Goal: Complete application form: Complete application form

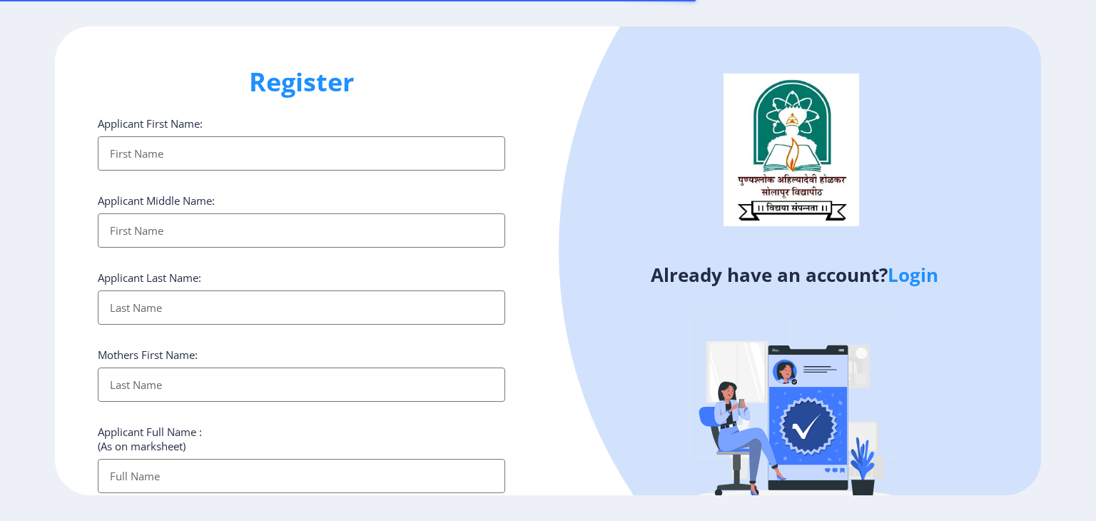
select select
click at [344, 159] on input "Applicant First Name:" at bounding box center [301, 153] width 407 height 34
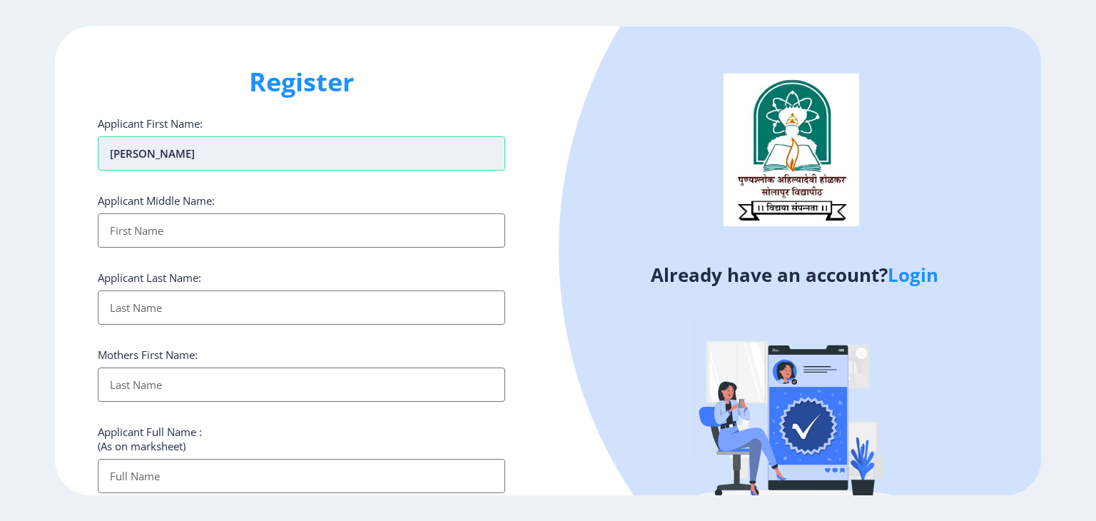
type input "[PERSON_NAME]"
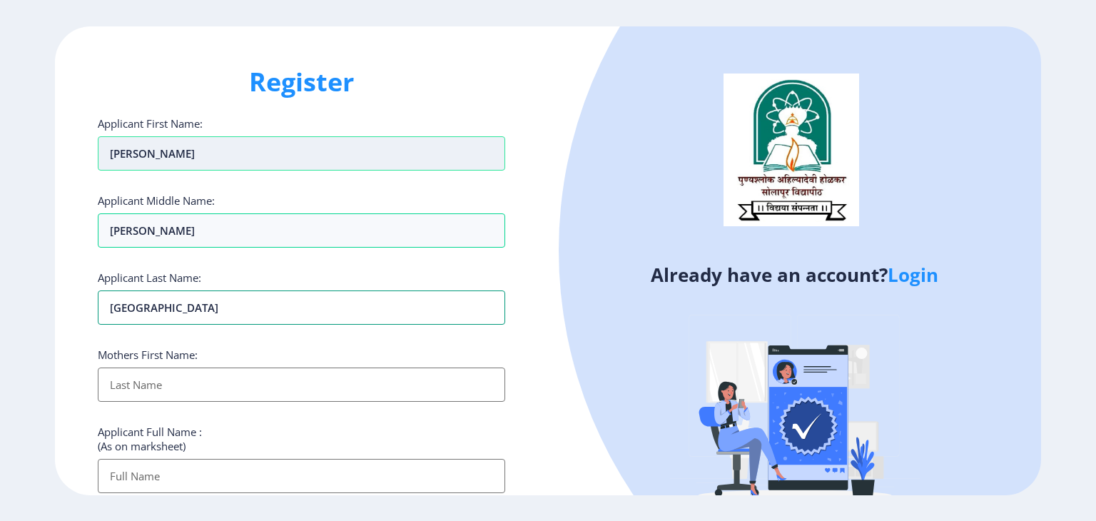
type input "[GEOGRAPHIC_DATA]"
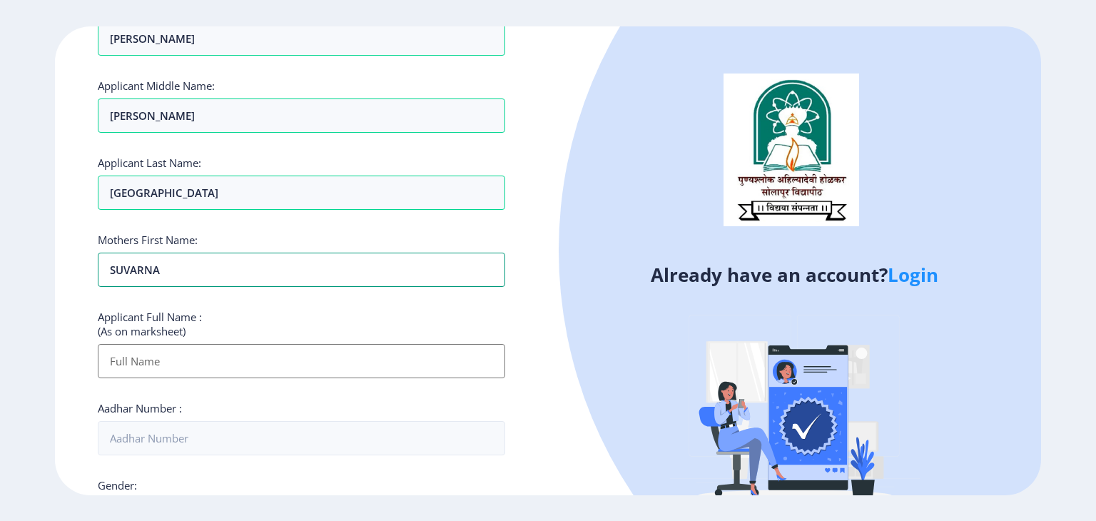
scroll to position [143, 0]
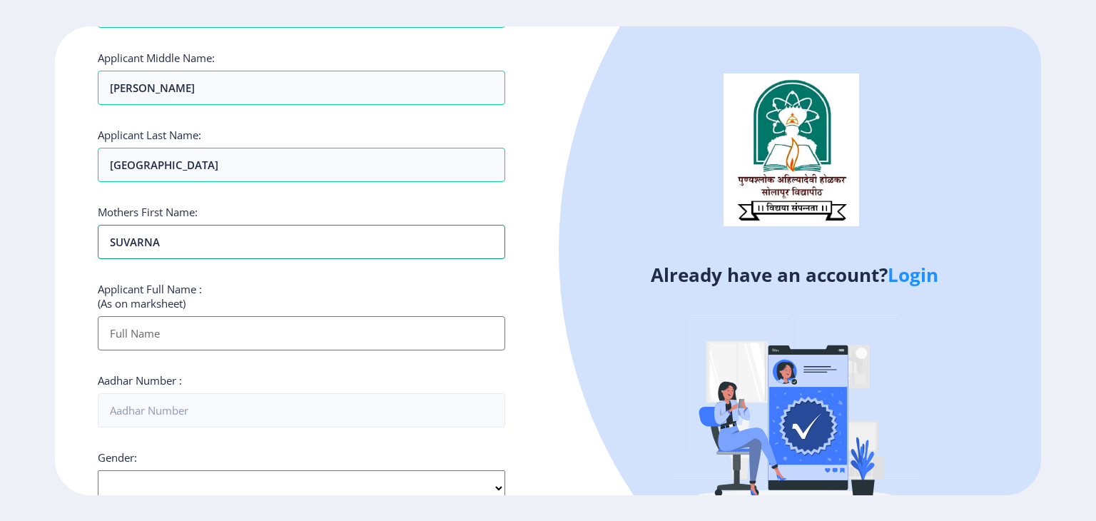
type input "SUVARNA"
click at [333, 328] on input "Applicant First Name:" at bounding box center [301, 333] width 407 height 34
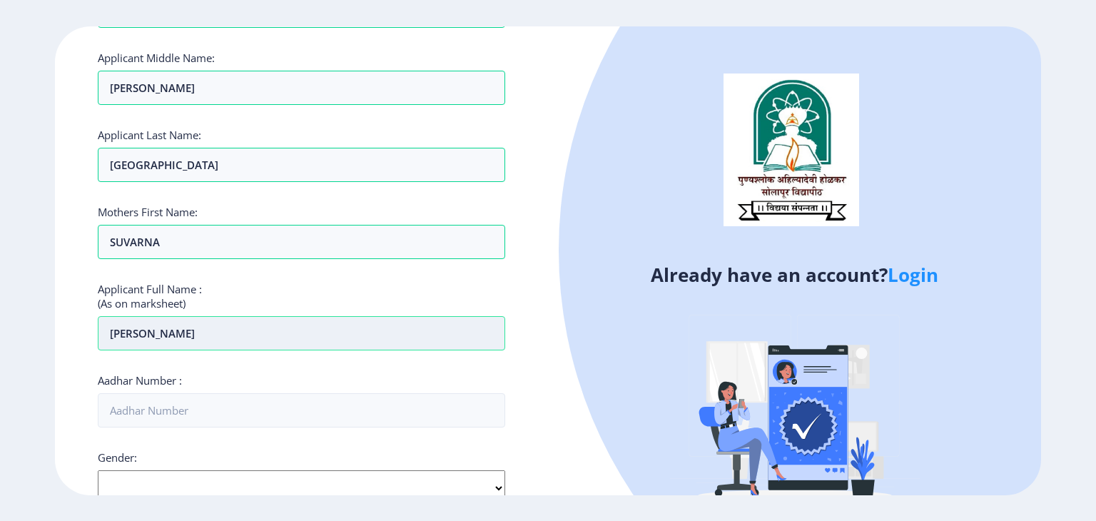
type input "[PERSON_NAME]"
type input "4"
type input "438828274738"
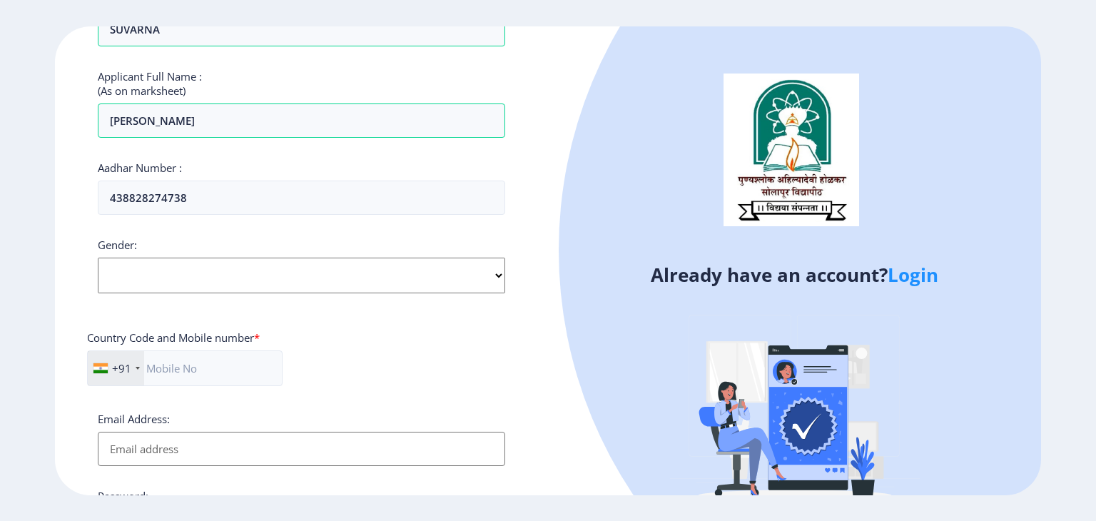
scroll to position [365, 0]
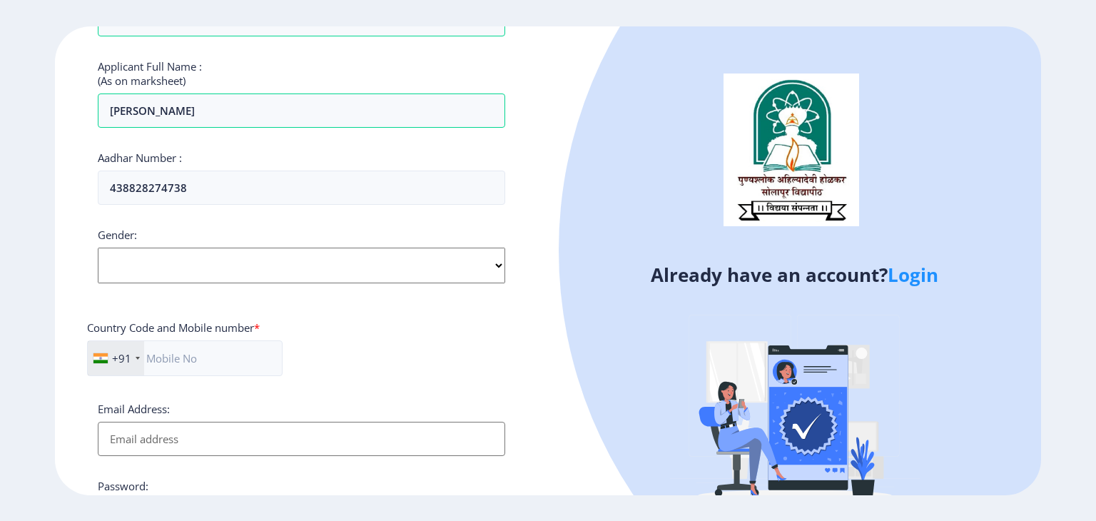
select select "[DEMOGRAPHIC_DATA]"
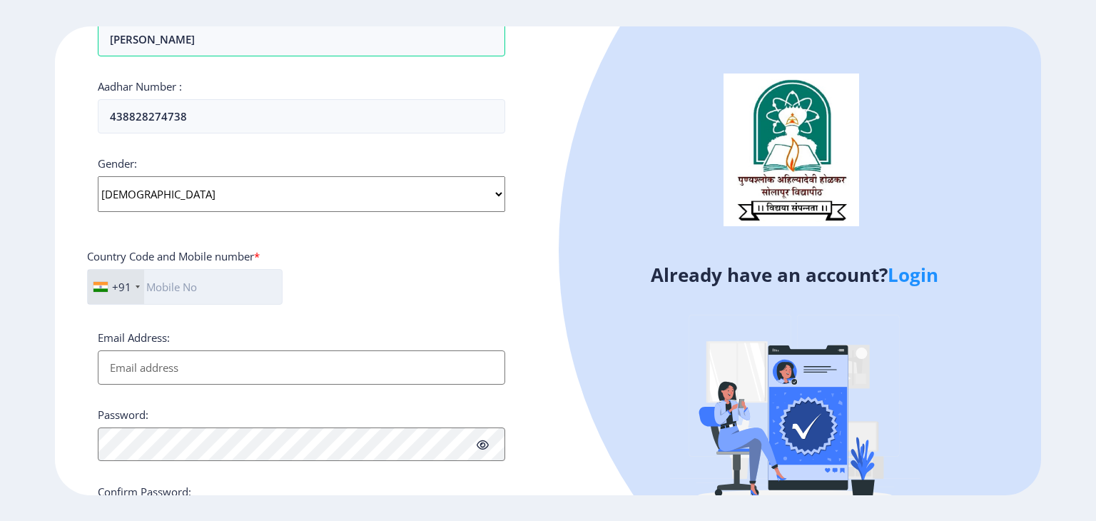
click at [230, 278] on input "text" at bounding box center [185, 287] width 196 height 36
type input "9518738834"
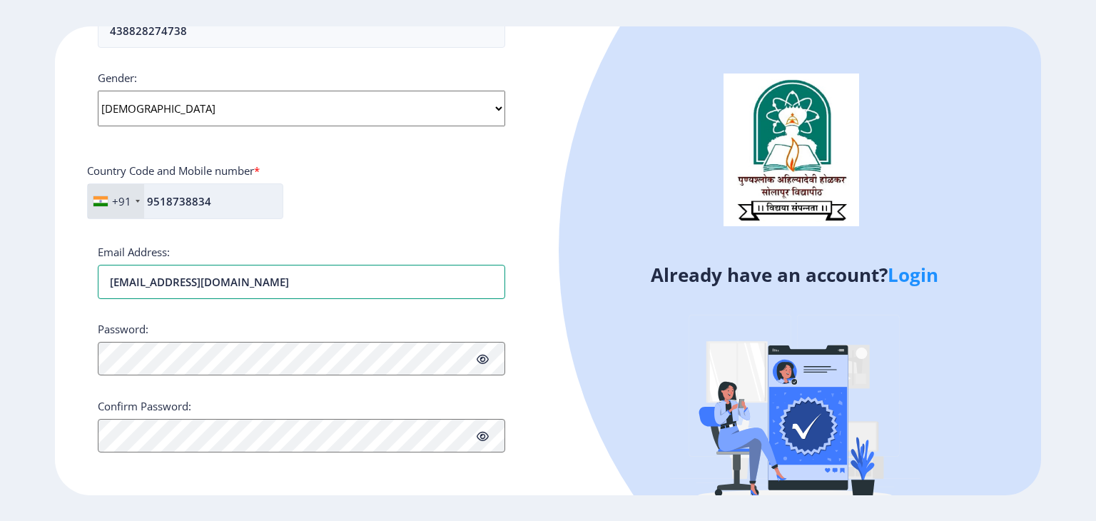
type input "[EMAIL_ADDRESS][DOMAIN_NAME]"
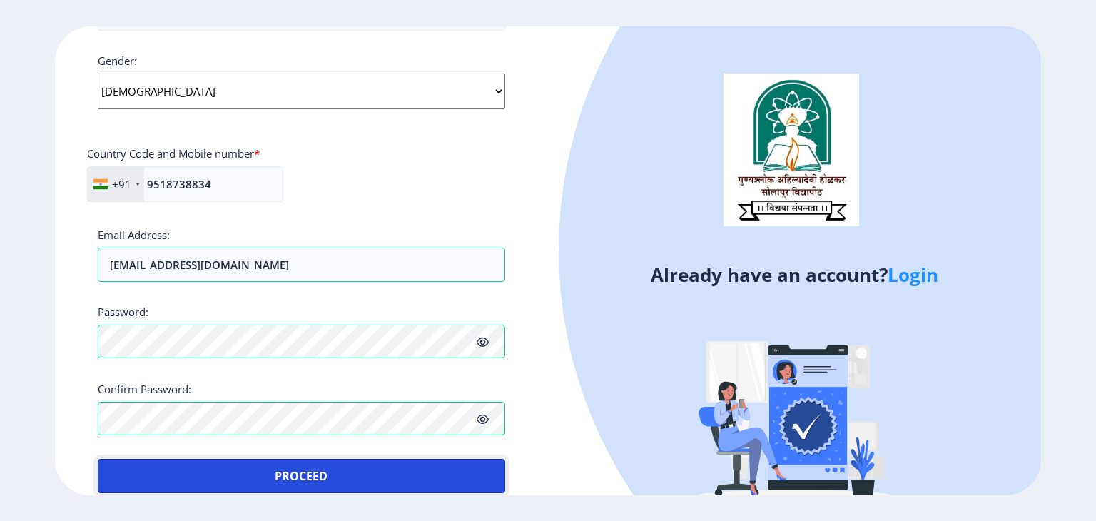
scroll to position [557, 0]
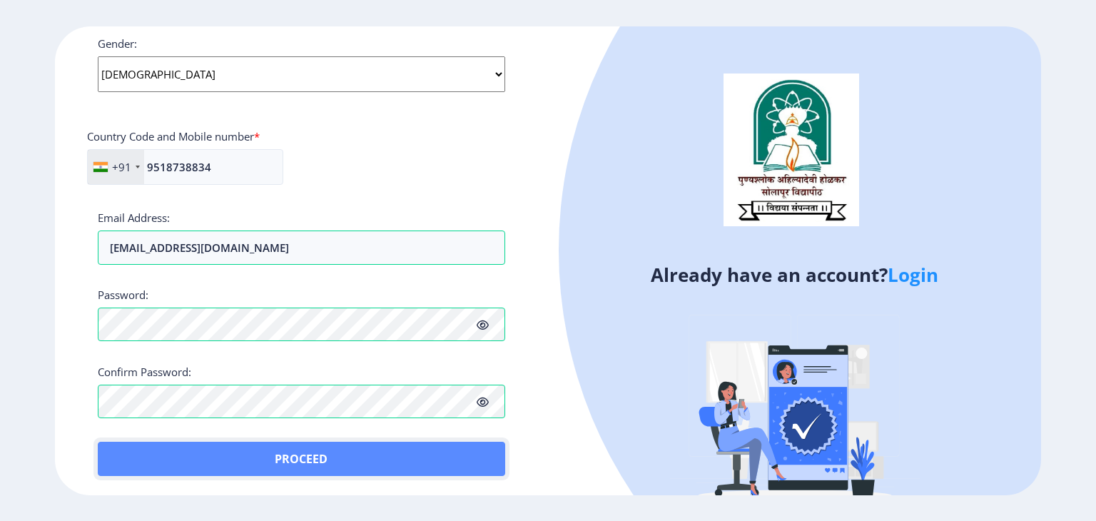
click at [293, 455] on button "Proceed" at bounding box center [301, 459] width 407 height 34
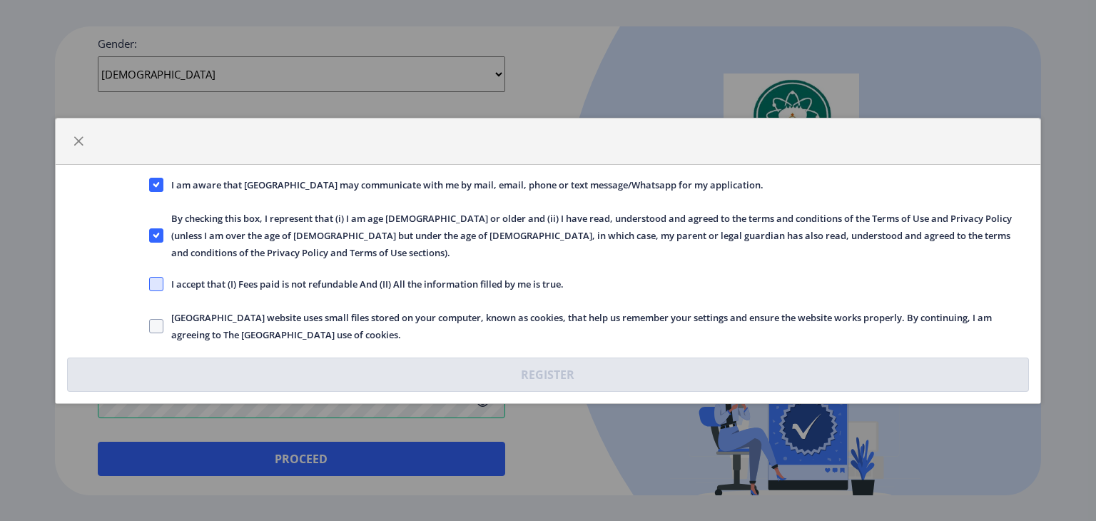
click at [152, 277] on span at bounding box center [156, 284] width 14 height 14
click at [150, 283] on input "I accept that (I) Fees paid is not refundable And (II) All the information fill…" at bounding box center [149, 283] width 1 height 1
checkbox input "true"
click at [157, 319] on span at bounding box center [156, 326] width 14 height 14
click at [150, 325] on input "[GEOGRAPHIC_DATA] website uses small files stored on your computer, known as co…" at bounding box center [149, 325] width 1 height 1
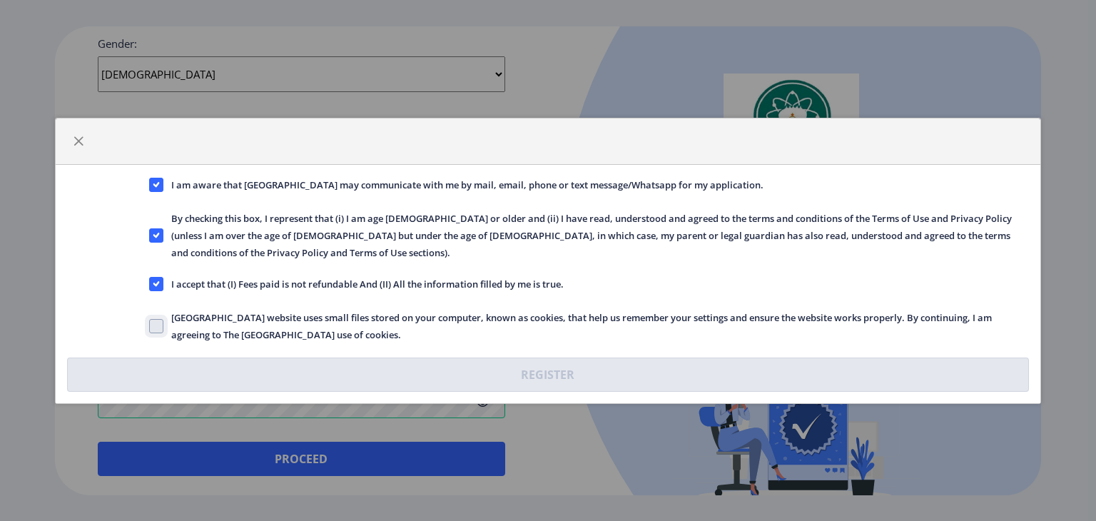
checkbox input "true"
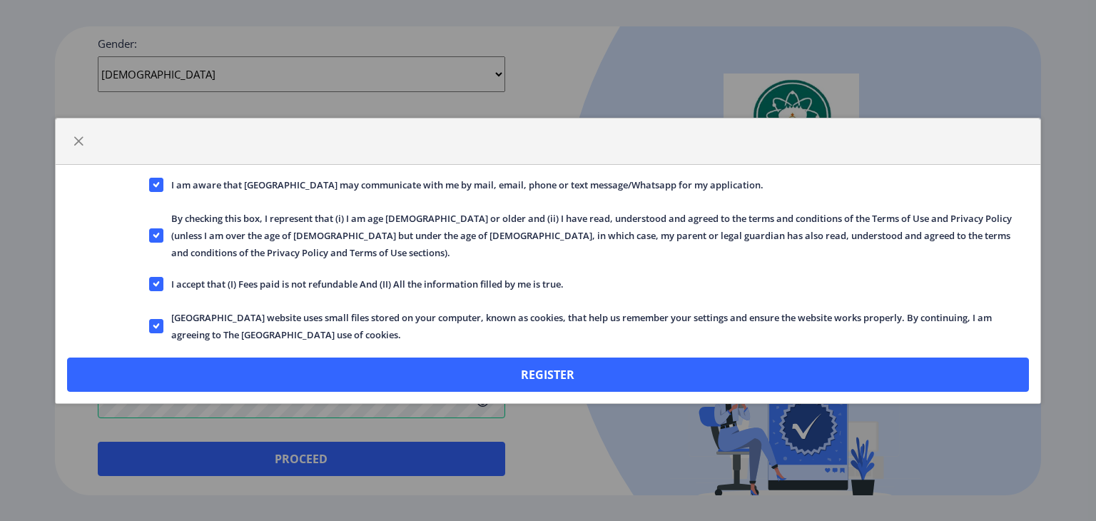
click at [1083, 226] on div "I am aware that [GEOGRAPHIC_DATA] may communicate with me by mail, email, phone…" at bounding box center [548, 260] width 1096 height 521
click at [602, 442] on div "I am aware that [GEOGRAPHIC_DATA] may communicate with me by mail, email, phone…" at bounding box center [548, 260] width 1096 height 521
click at [77, 147] on span "button" at bounding box center [78, 141] width 11 height 11
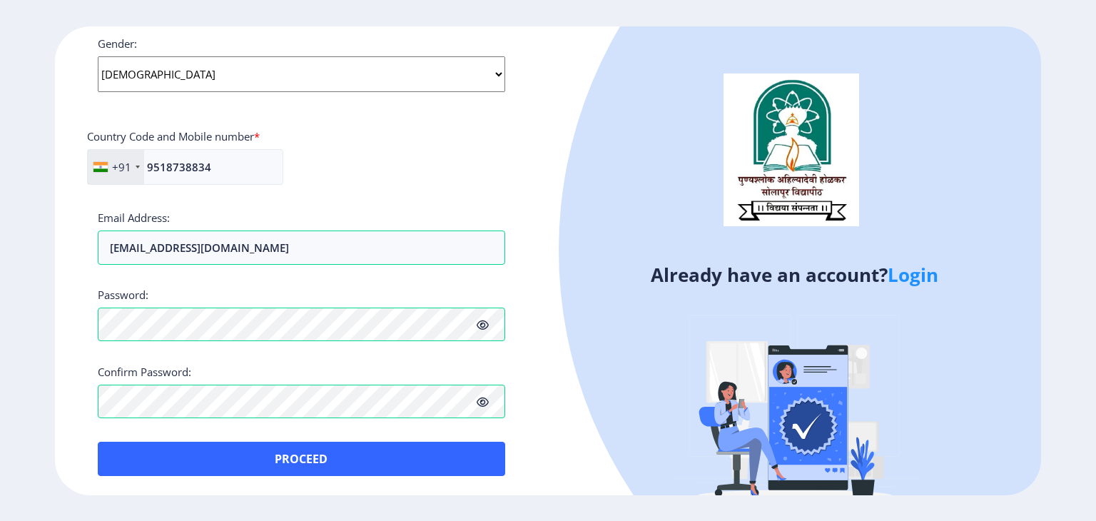
click at [1078, 336] on ngx-register "Register Applicant First Name: [PERSON_NAME] Applicant Middle Name: [PERSON_NAM…" at bounding box center [548, 260] width 1096 height 469
click at [0, 380] on ngx-register "Register Applicant First Name: [PERSON_NAME] Applicant Middle Name: [PERSON_NAM…" at bounding box center [548, 260] width 1096 height 469
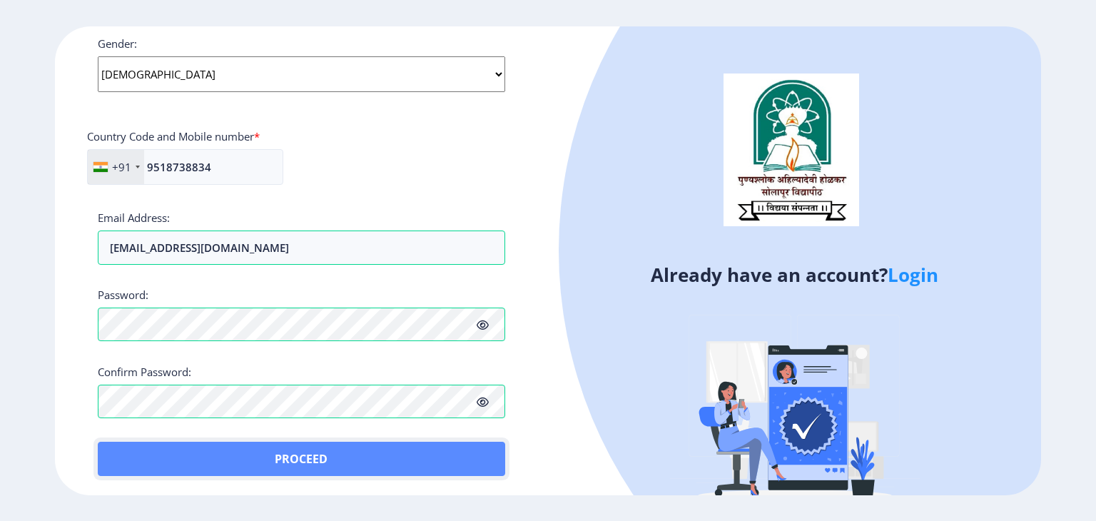
click at [304, 448] on button "Proceed" at bounding box center [301, 459] width 407 height 34
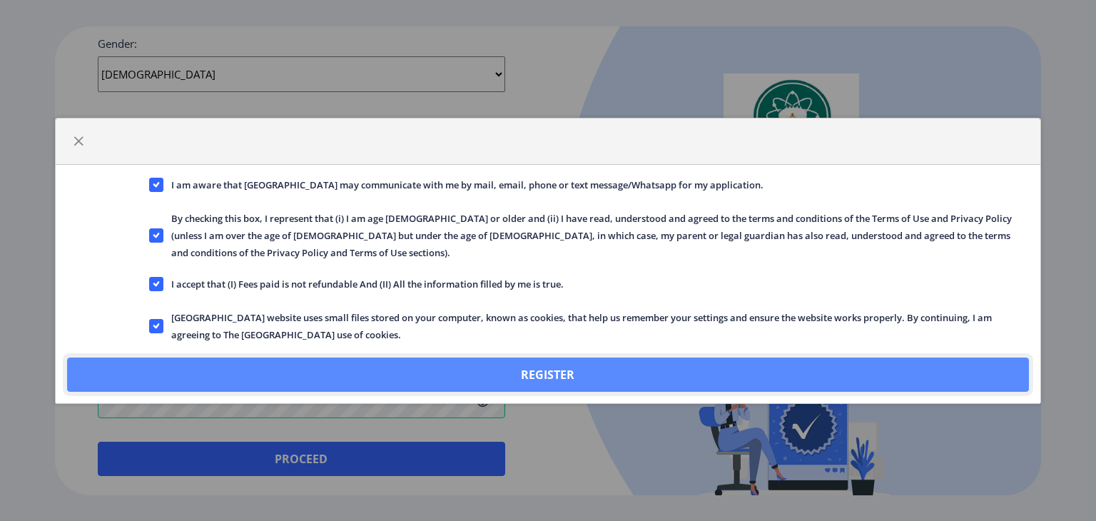
click at [406, 357] on button "Register" at bounding box center [548, 374] width 962 height 34
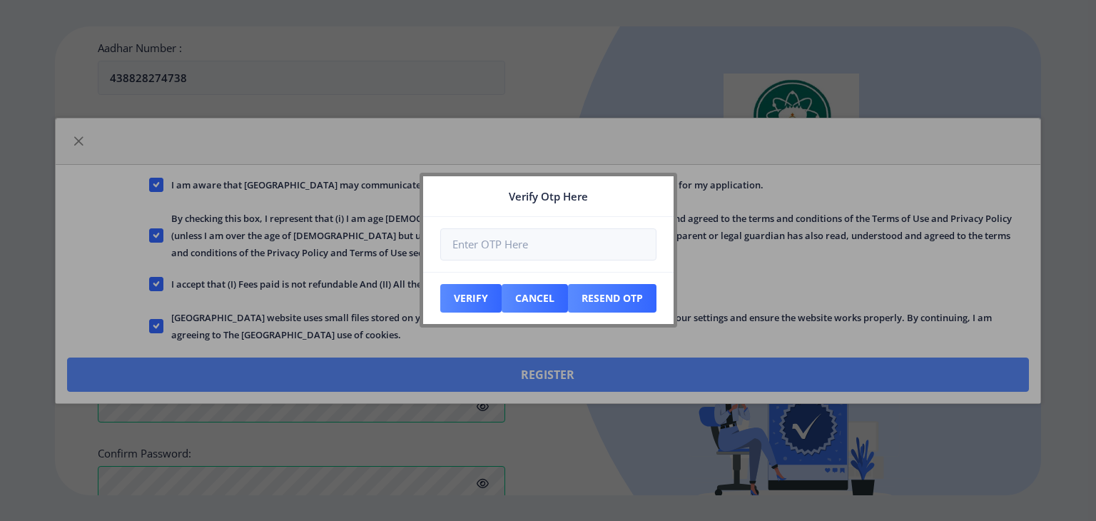
scroll to position [637, 0]
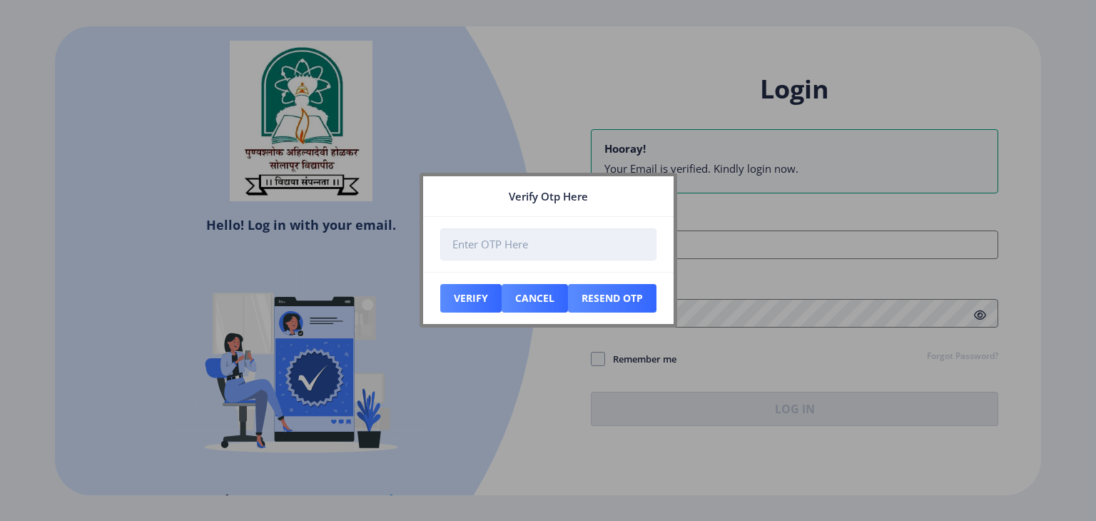
click at [539, 248] on input "number" at bounding box center [548, 244] width 216 height 32
type input "025642"
click at [481, 295] on button "Verify" at bounding box center [470, 298] width 61 height 29
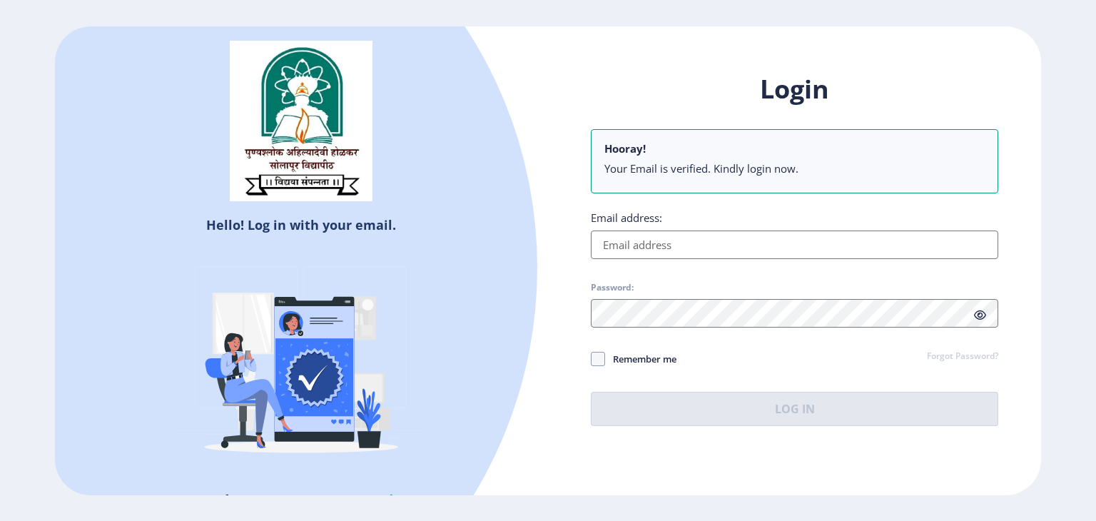
click at [699, 233] on input "Email address:" at bounding box center [794, 244] width 407 height 29
paste input "[EMAIL_ADDRESS][DOMAIN_NAME]"
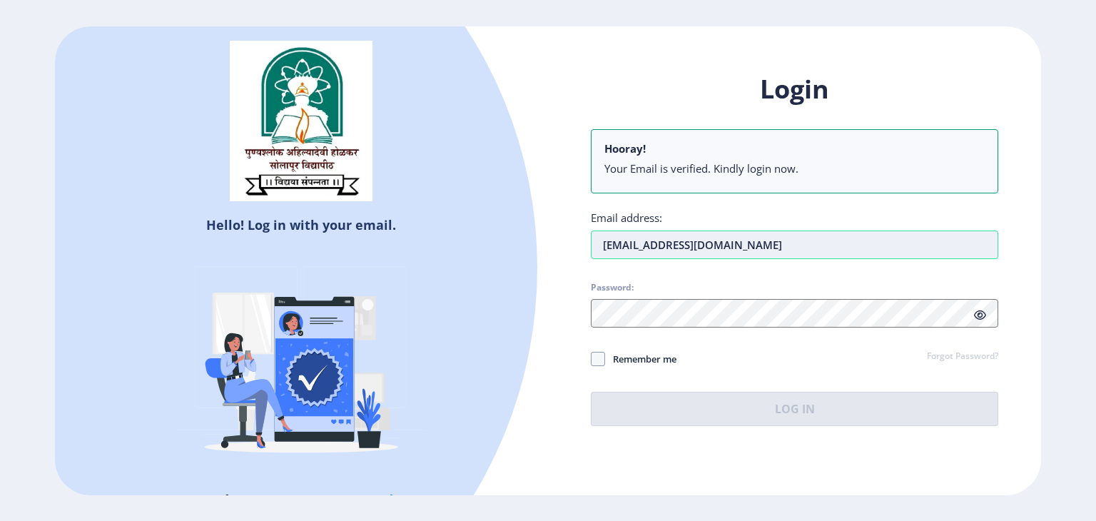
type input "[EMAIL_ADDRESS][DOMAIN_NAME]"
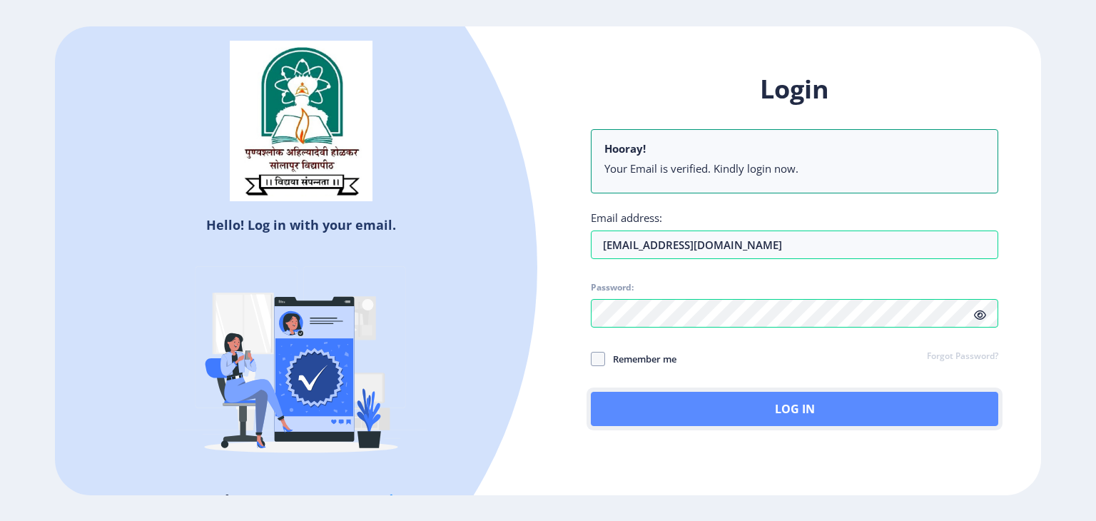
click at [776, 400] on button "Log In" at bounding box center [794, 409] width 407 height 34
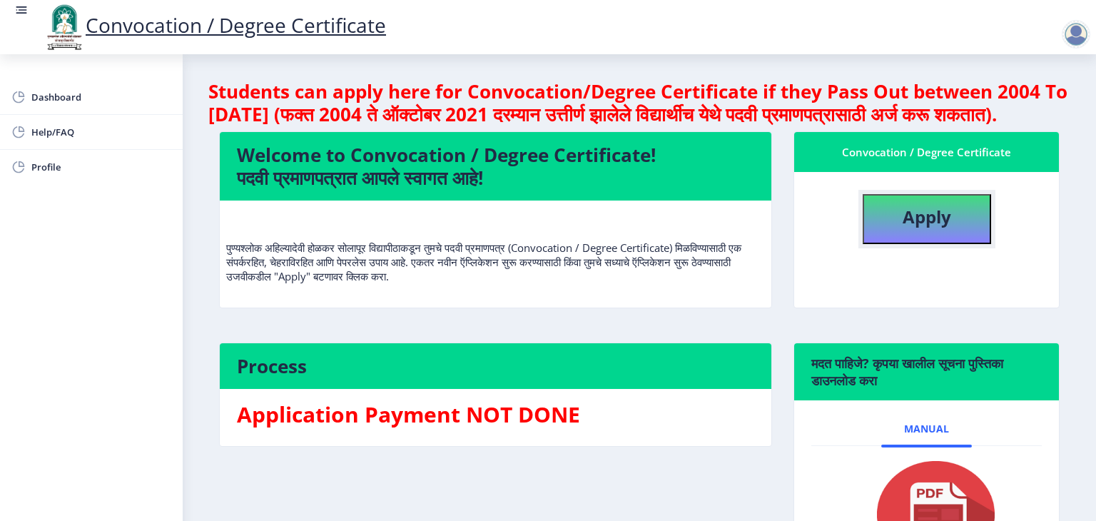
click at [913, 228] on b "Apply" at bounding box center [927, 217] width 49 height 24
select select
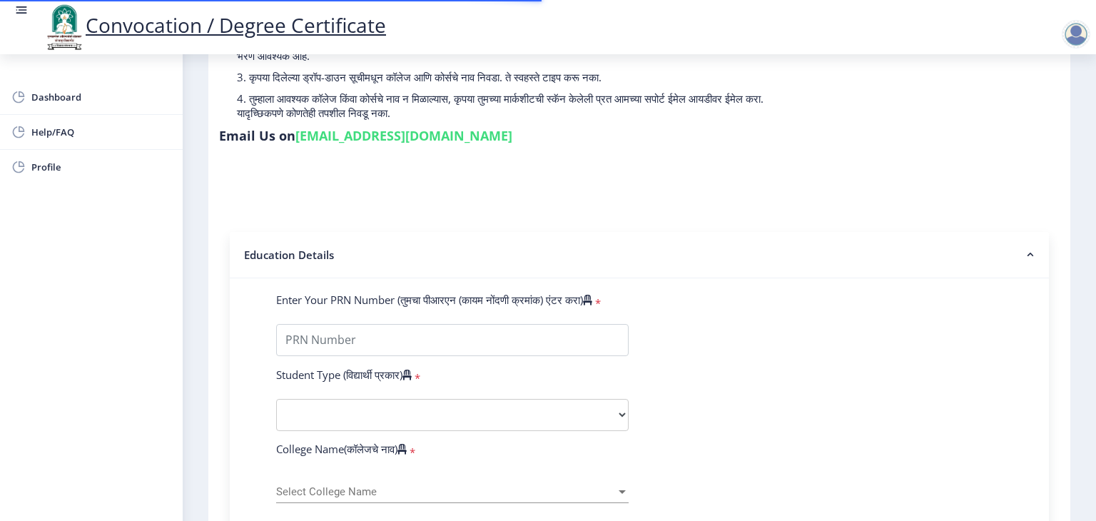
scroll to position [214, 0]
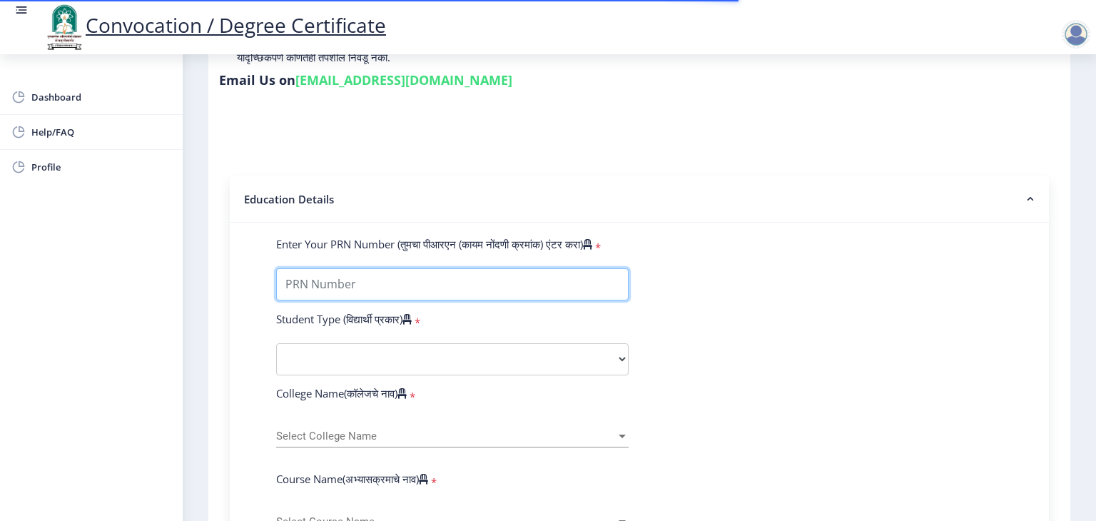
click at [525, 272] on input "Enter Your PRN Number (तुमचा पीआरएन (कायम नोंदणी क्रमांक) एंटर करा)" at bounding box center [452, 284] width 352 height 32
type input "2019032500184907"
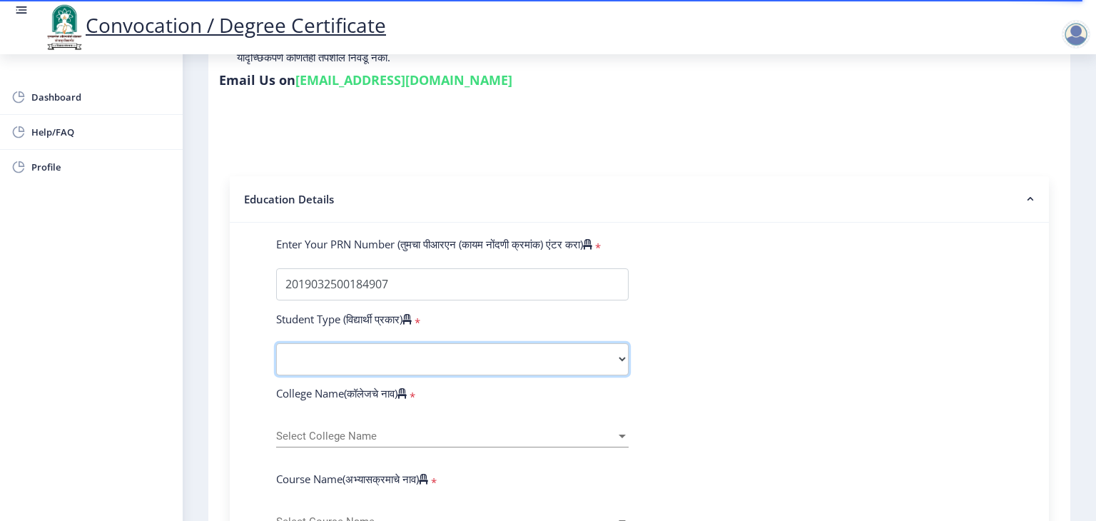
click at [524, 356] on select "Select Student Type Regular External" at bounding box center [452, 359] width 352 height 32
select select "Regular"
click at [276, 343] on select "Select Student Type Regular External" at bounding box center [452, 359] width 352 height 32
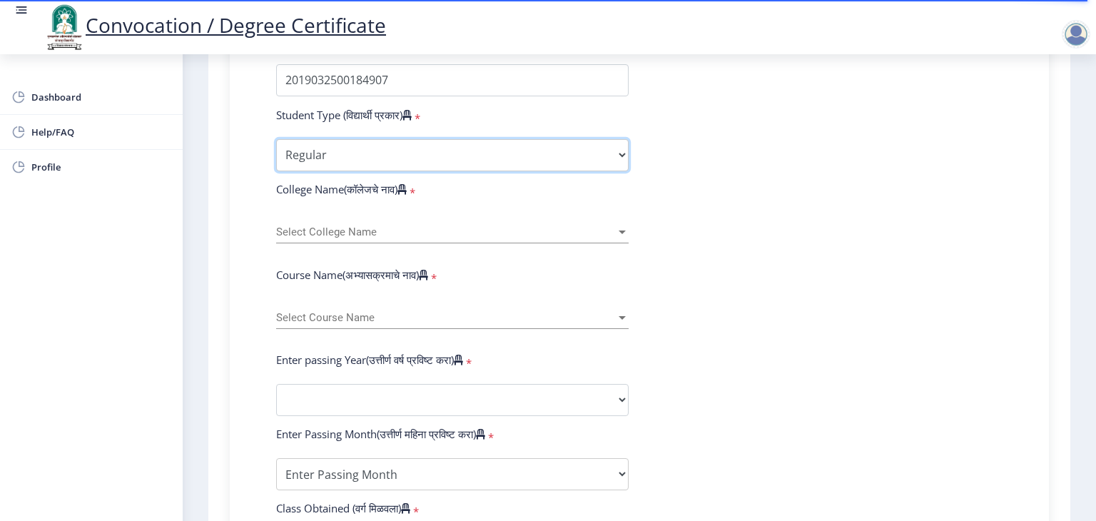
scroll to position [428, 0]
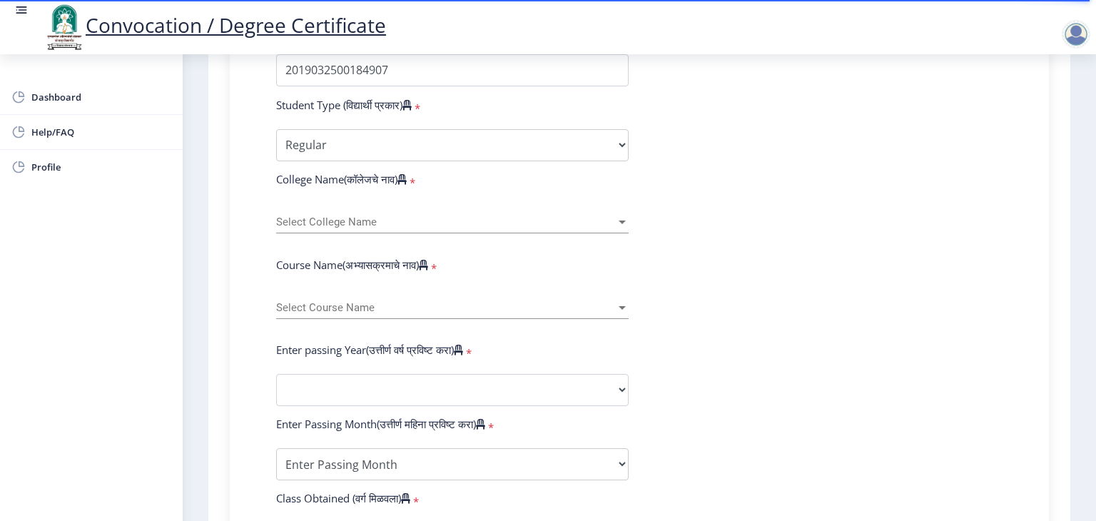
click at [488, 216] on span "Select College Name" at bounding box center [446, 222] width 340 height 12
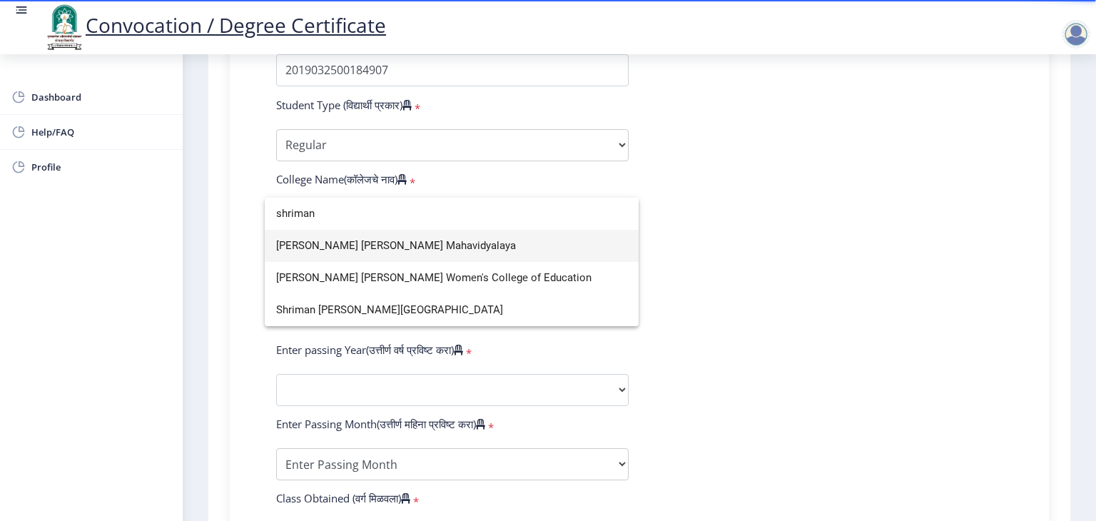
type input "shriman"
click at [446, 246] on span "[PERSON_NAME] [PERSON_NAME] Mahavidyalaya" at bounding box center [451, 246] width 351 height 32
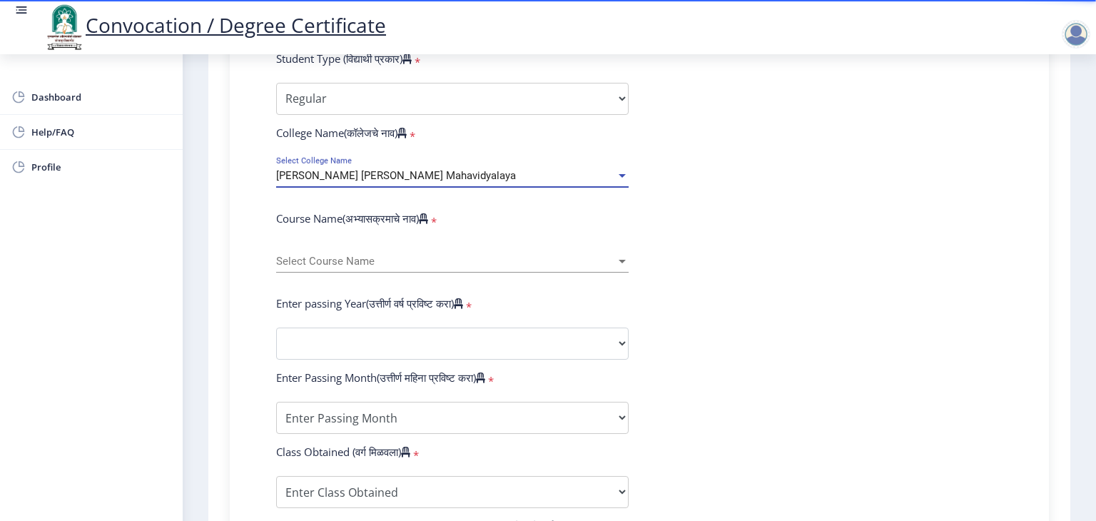
scroll to position [499, 0]
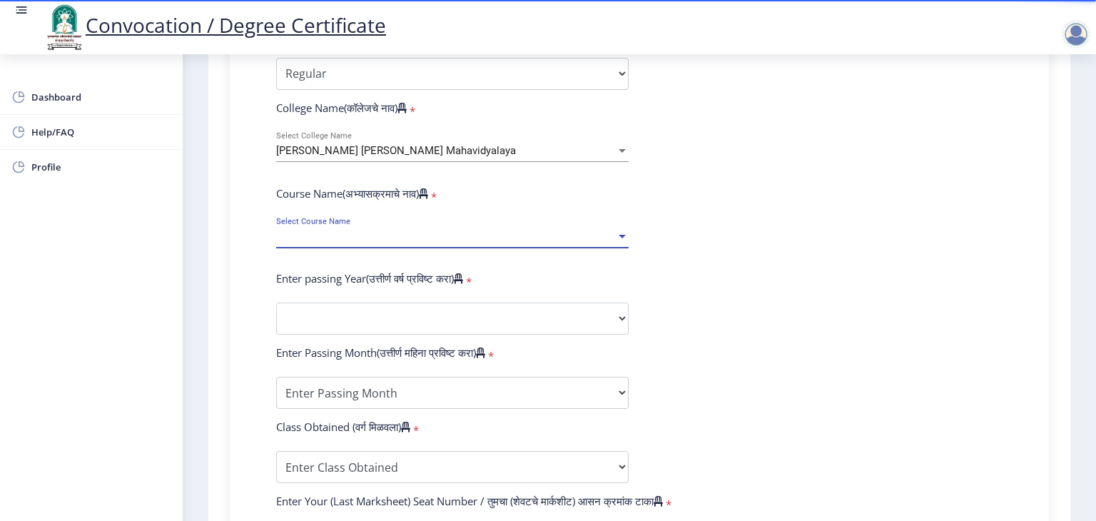
click at [432, 230] on span "Select Course Name" at bounding box center [446, 236] width 340 height 12
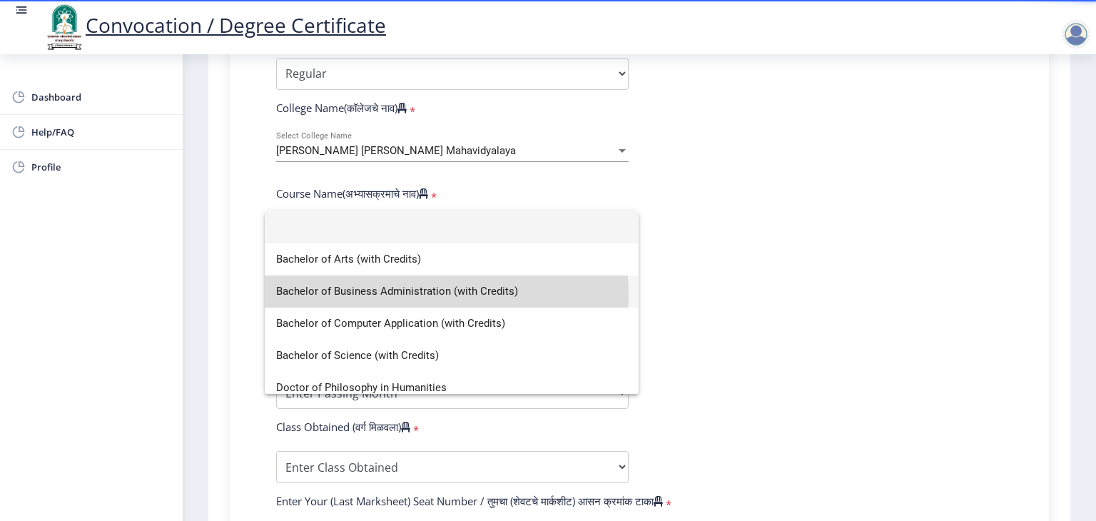
click at [435, 295] on span "Bachelor of Business Administration (with Credits)" at bounding box center [451, 291] width 351 height 32
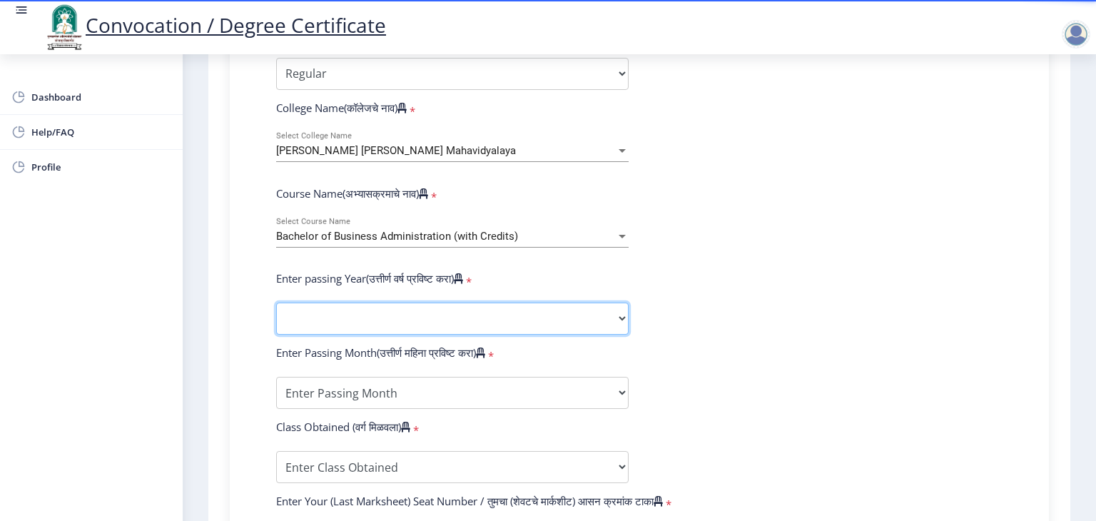
click at [442, 305] on select "2025 2024 2023 2022 2021 2020 2019 2018 2017 2016 2015 2014 2013 2012 2011 2010…" at bounding box center [452, 319] width 352 height 32
select select "2022"
click at [276, 303] on select "2025 2024 2023 2022 2021 2020 2019 2018 2017 2016 2015 2014 2013 2012 2011 2010…" at bounding box center [452, 319] width 352 height 32
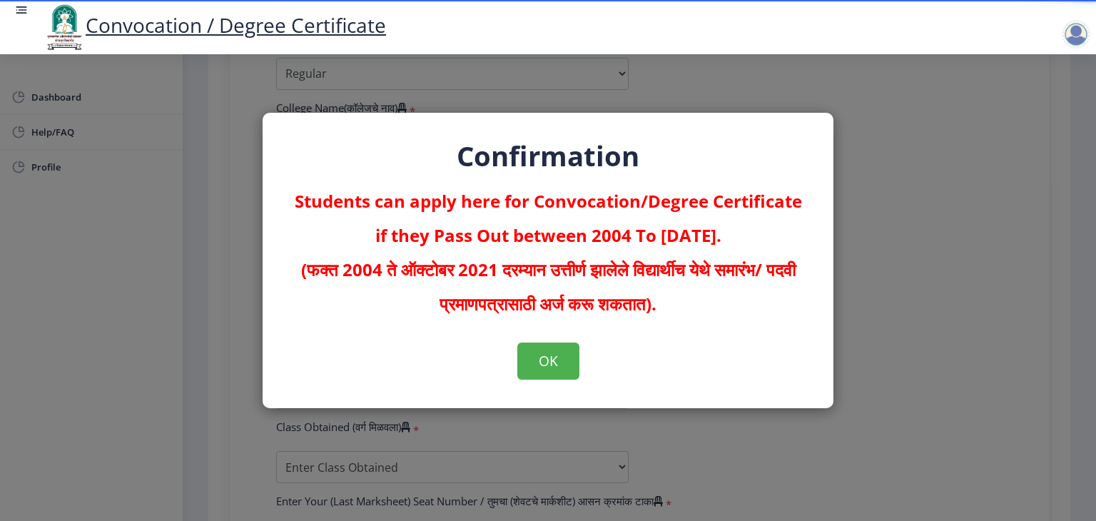
drag, startPoint x: 571, startPoint y: 232, endPoint x: 744, endPoint y: 236, distance: 172.7
click at [744, 236] on p "Students can apply here for Convocation/Degree Certificate if they Pass Out bet…" at bounding box center [548, 252] width 514 height 137
click at [599, 244] on p "Students can apply here for Convocation/Degree Certificate if they Pass Out bet…" at bounding box center [548, 252] width 514 height 137
click at [552, 352] on button "OK" at bounding box center [548, 360] width 62 height 37
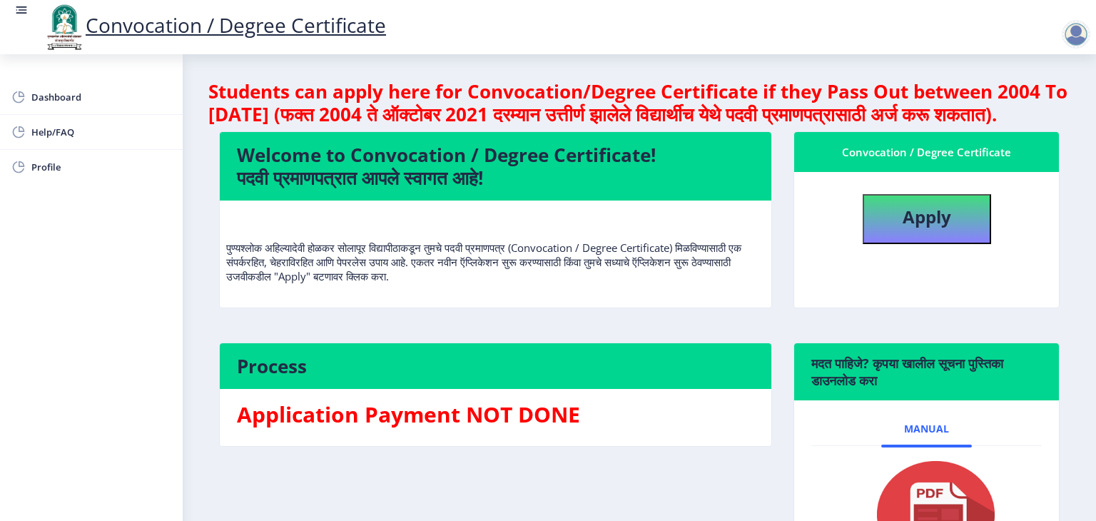
click at [1083, 32] on div at bounding box center [1076, 34] width 29 height 29
click at [1016, 114] on span "Log out" at bounding box center [1038, 111] width 91 height 17
